Goal: Find specific page/section: Find specific page/section

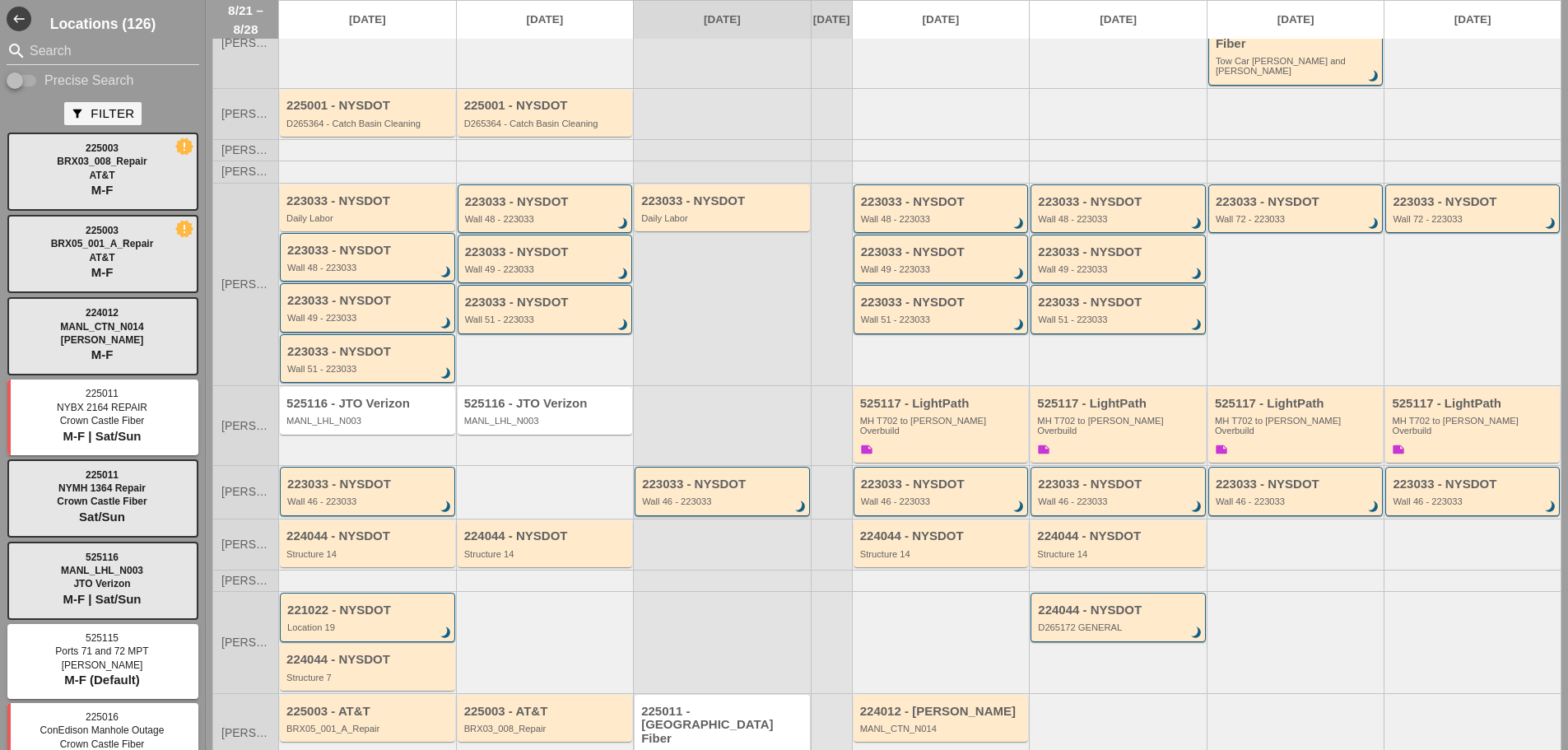
scroll to position [164, 0]
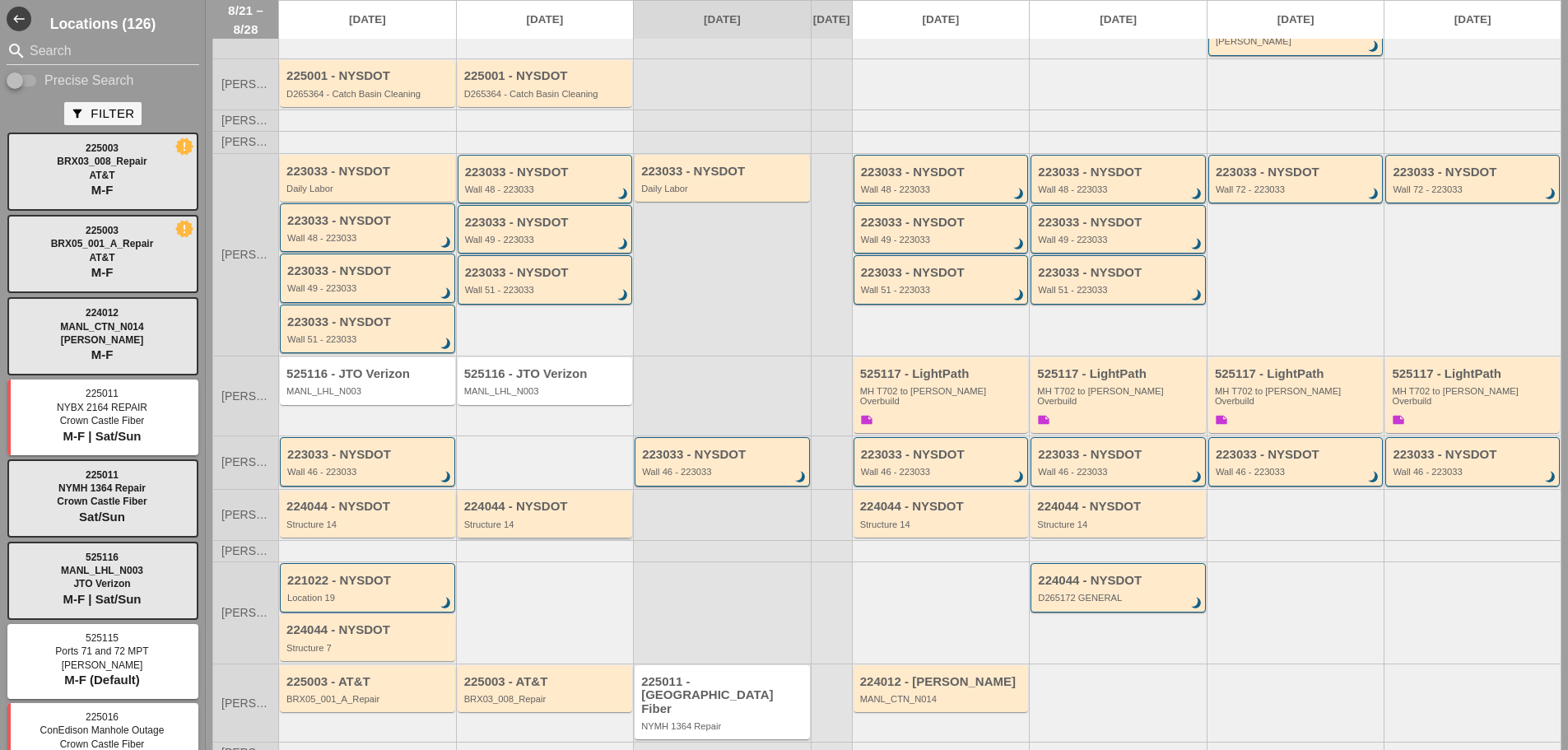
click at [418, 500] on div "224044 - NYSDOT" at bounding box center [369, 507] width 165 height 14
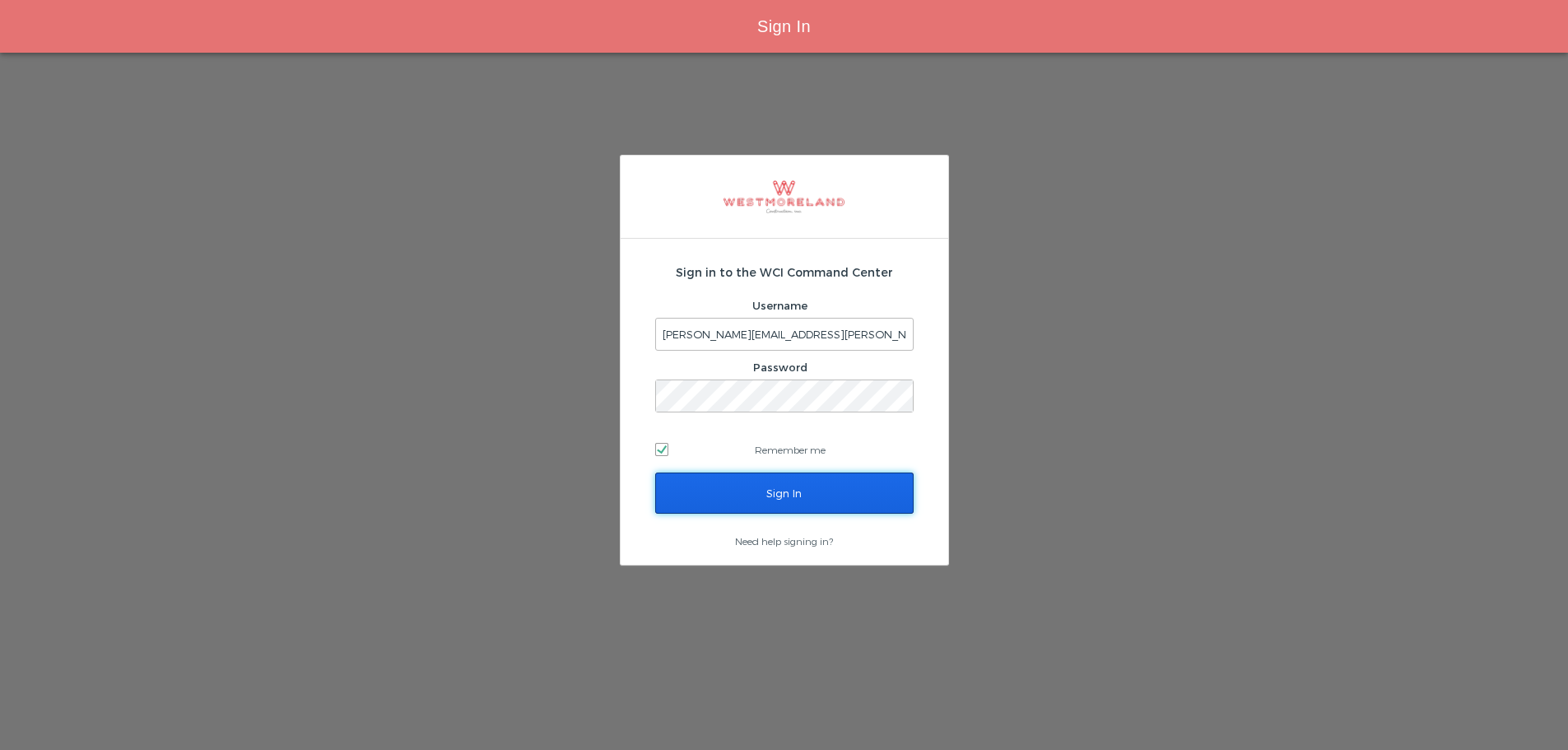
click at [781, 499] on input "Sign In" at bounding box center [784, 494] width 259 height 41
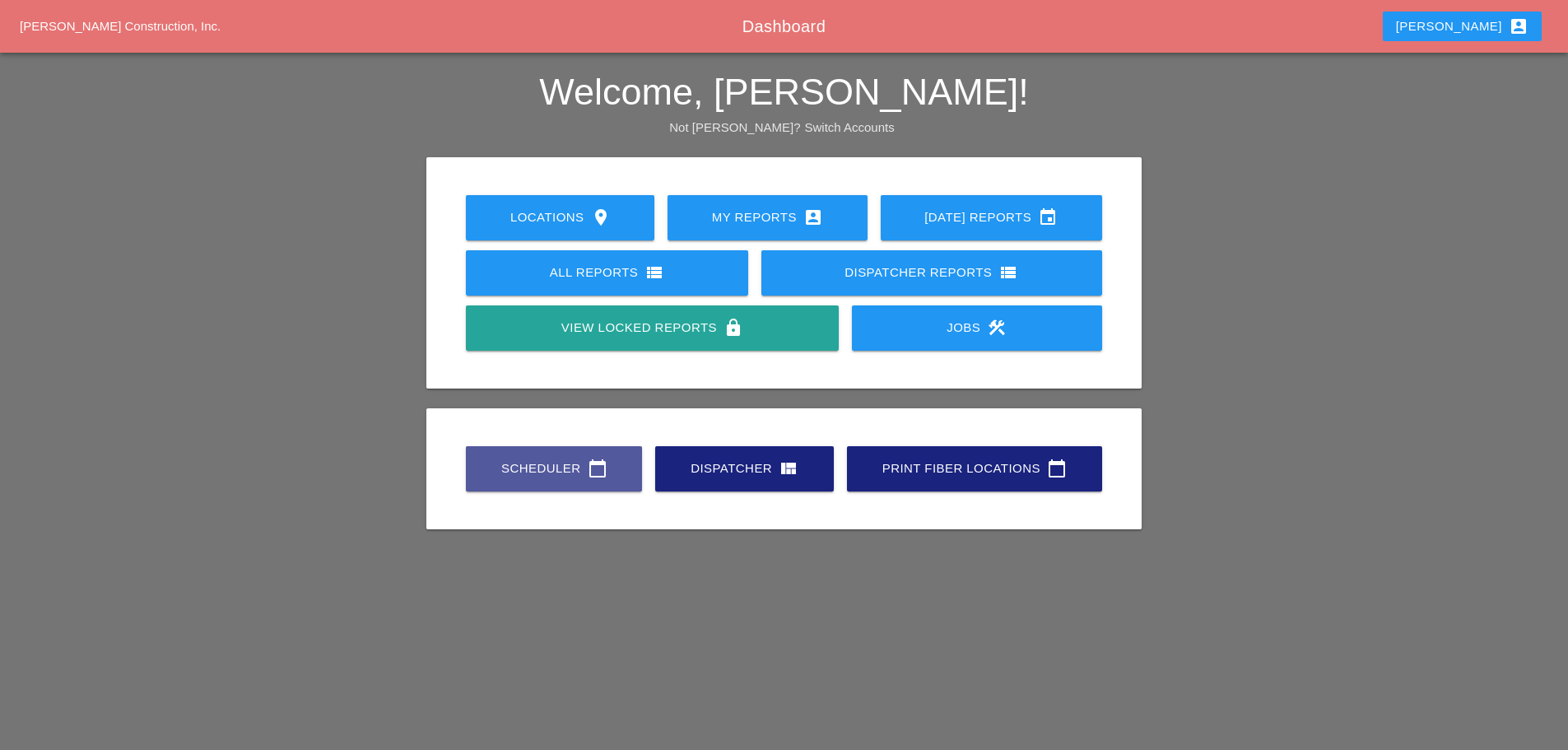
click at [548, 452] on link "Scheduler calendar_today" at bounding box center [553, 469] width 176 height 46
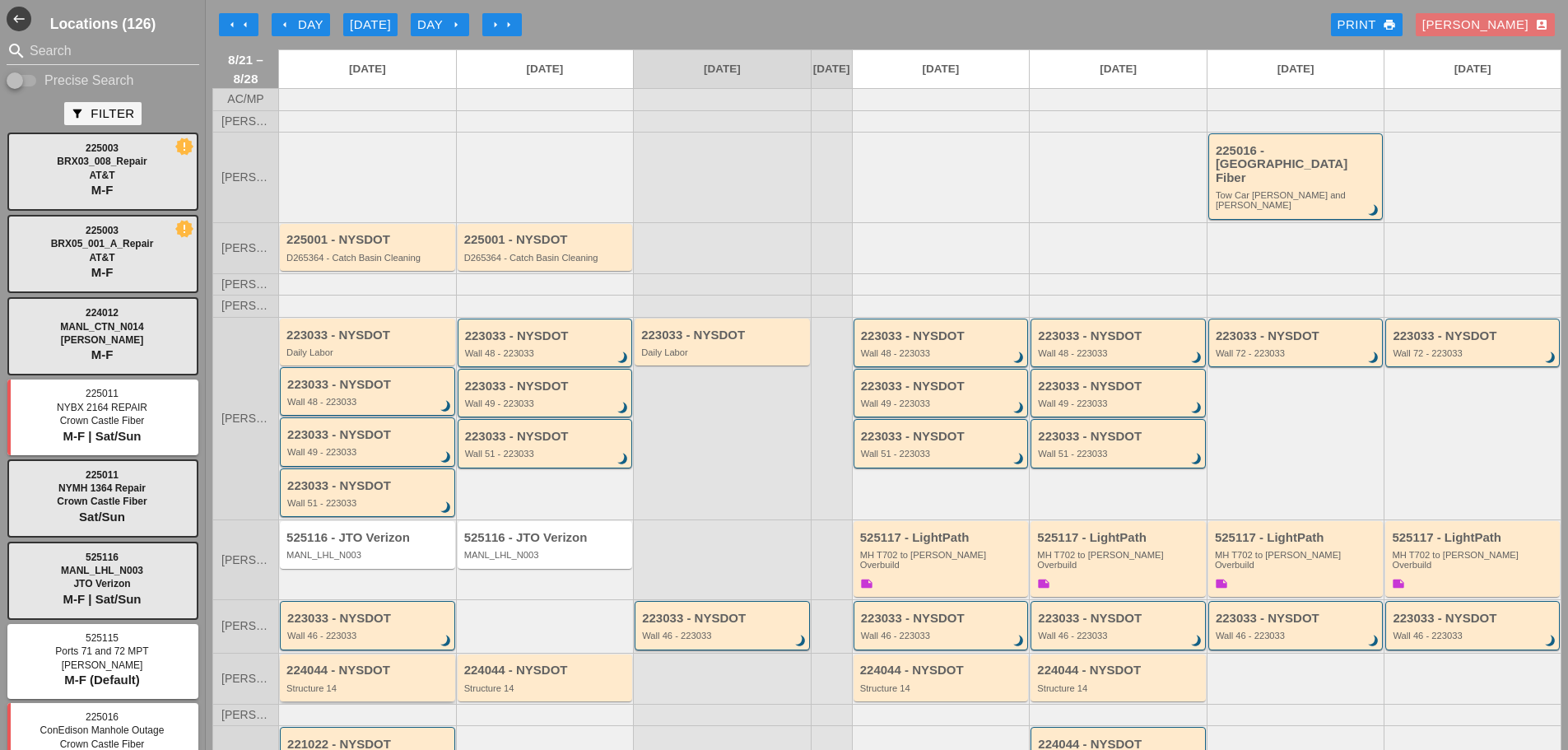
click at [423, 664] on div "224044 - NYSDOT" at bounding box center [369, 671] width 165 height 14
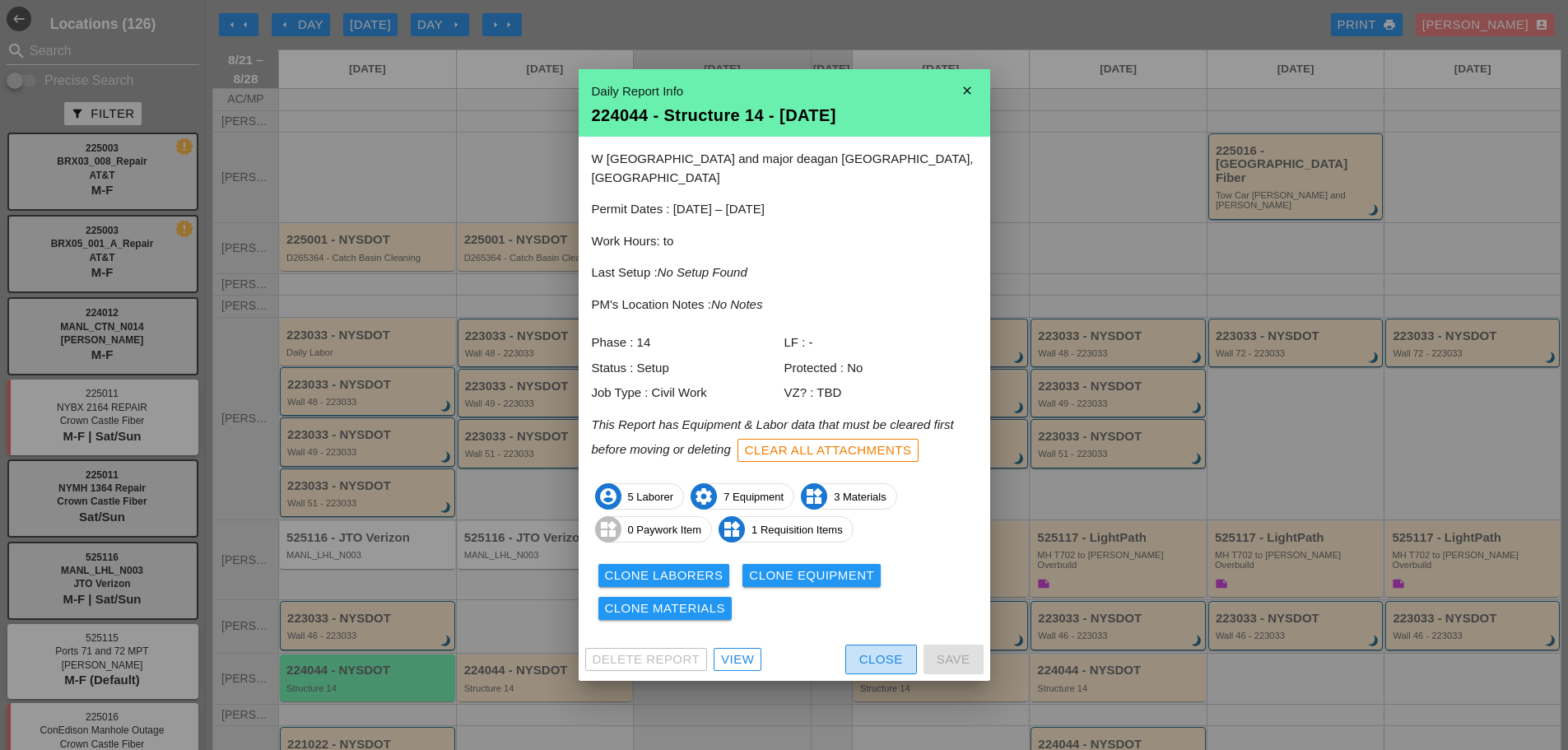
click at [886, 652] on div "Close" at bounding box center [881, 659] width 44 height 19
